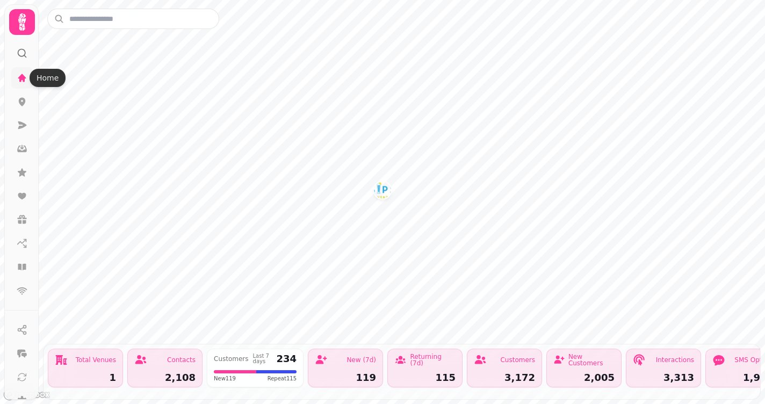
click at [23, 77] on icon at bounding box center [22, 78] width 8 height 8
click at [89, 357] on div "Total Venues" at bounding box center [96, 360] width 40 height 6
click at [23, 105] on icon at bounding box center [22, 102] width 7 height 9
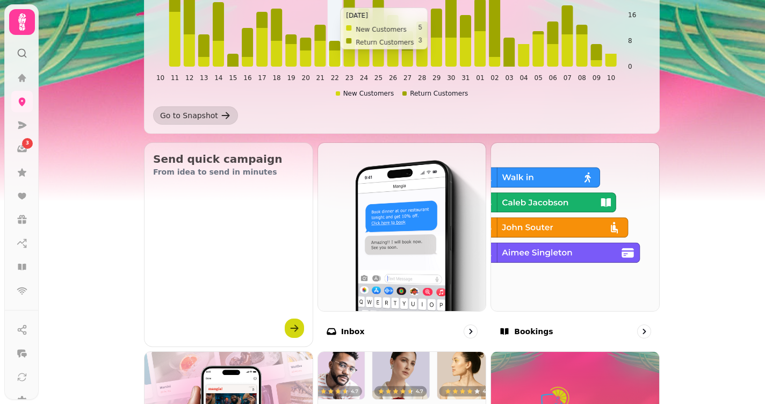
scroll to position [248, 0]
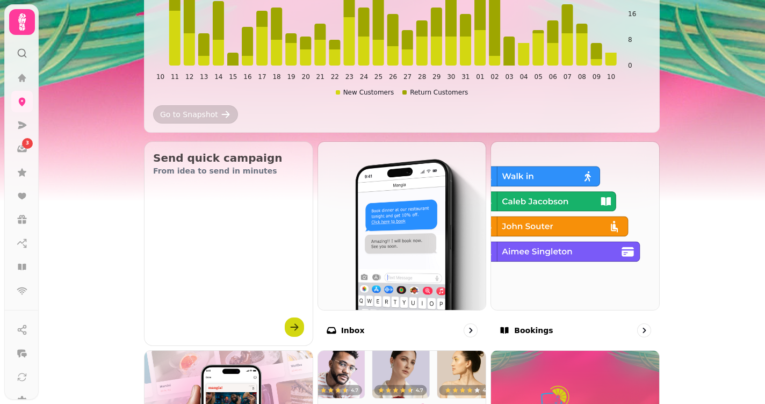
click at [206, 112] on div "Go to Snapshot" at bounding box center [189, 114] width 58 height 11
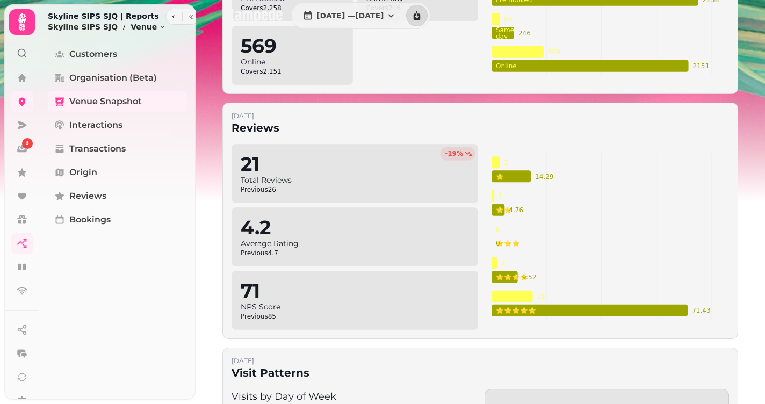
scroll to position [507, 0]
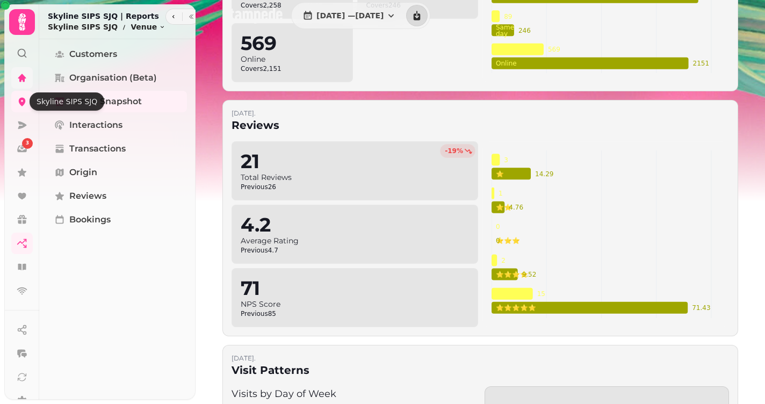
click at [26, 87] on link at bounding box center [21, 77] width 21 height 21
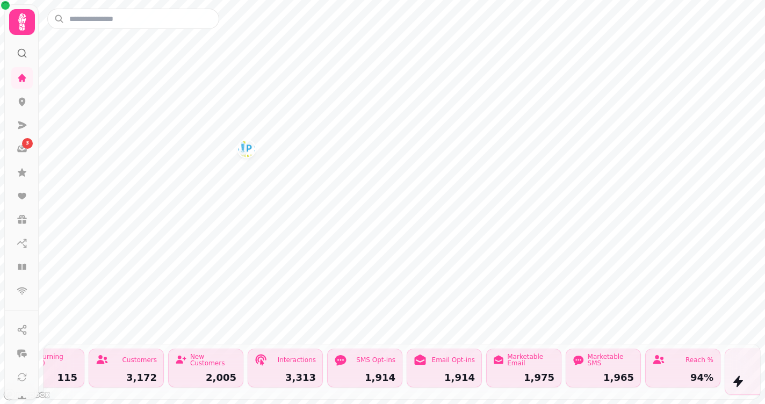
scroll to position [0, 379]
